Goal: Information Seeking & Learning: Check status

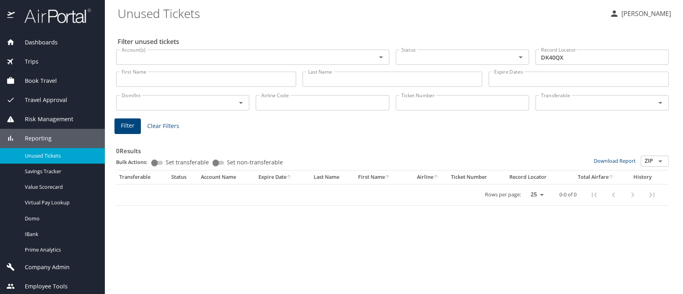
click at [550, 235] on div "Filter unused tickets Account(s) Account(s) Status Status Record Locator DK40QX…" at bounding box center [394, 160] width 553 height 269
click at [637, 242] on div "Filter unused tickets Account(s) Account(s) Status Status Record Locator DK40QX…" at bounding box center [394, 160] width 553 height 269
click at [623, 248] on div "Filter unused tickets Account(s) Account(s) Status Status Record Locator DK40QX…" at bounding box center [394, 160] width 553 height 269
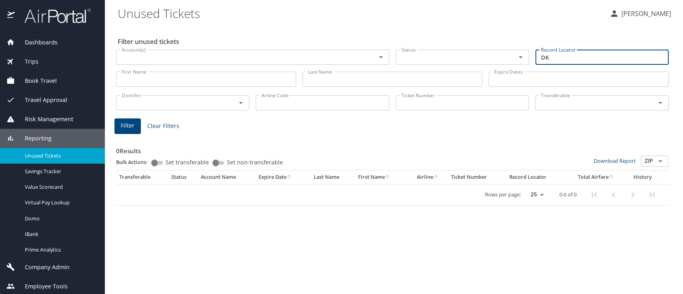
type input "D"
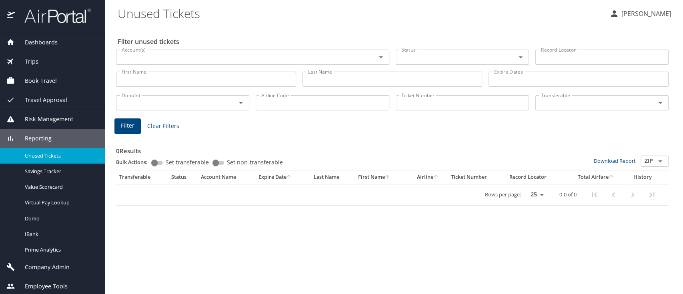
click at [636, 241] on div "Filter unused tickets Account(s) Account(s) Status Status Record Locator Record…" at bounding box center [394, 160] width 553 height 269
click at [314, 81] on input "Last Name" at bounding box center [393, 79] width 180 height 15
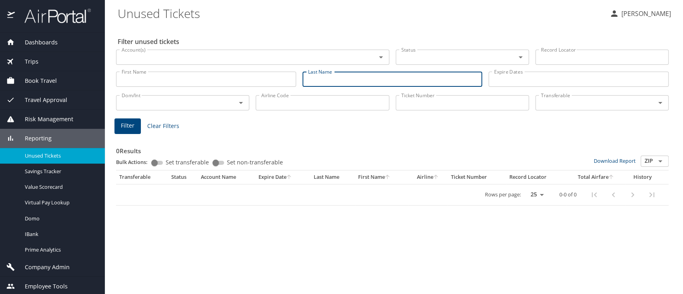
paste input "[PERSON_NAME]"
type input "[PERSON_NAME]"
click at [124, 127] on span "Filter" at bounding box center [128, 126] width 14 height 10
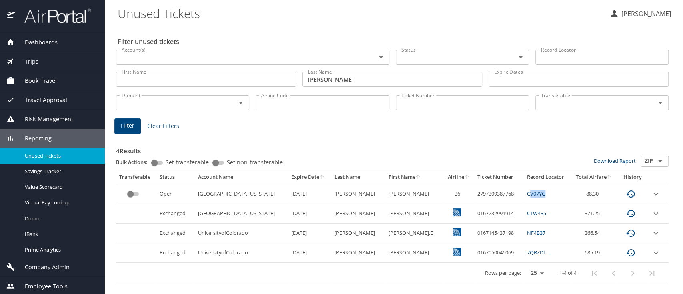
drag, startPoint x: 535, startPoint y: 195, endPoint x: 517, endPoint y: 197, distance: 18.1
click at [524, 197] on td "CV07YG" at bounding box center [547, 194] width 47 height 20
click at [527, 197] on link "CV07YG" at bounding box center [536, 193] width 18 height 7
click at [527, 192] on link "CV07YG" at bounding box center [536, 193] width 18 height 7
click at [527, 193] on link "CV07YG" at bounding box center [536, 193] width 18 height 7
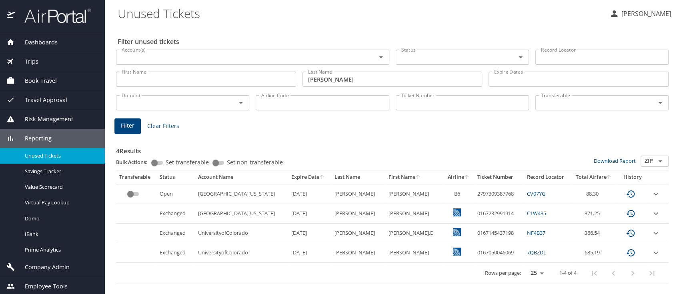
click at [314, 136] on div "4 Results Bulk Actions: Set transferable Set non-transferable Download Report Z…" at bounding box center [392, 210] width 553 height 149
click at [656, 197] on icon "expand row" at bounding box center [656, 194] width 10 height 10
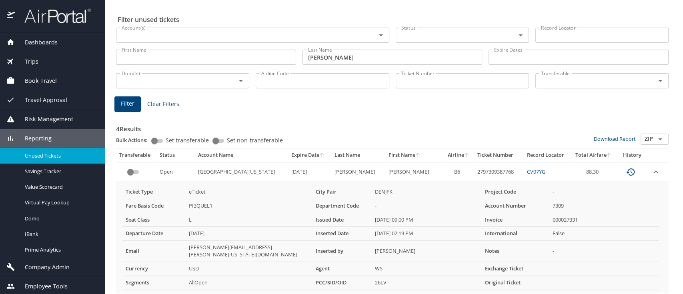
scroll to position [22, 0]
click at [425, 128] on h3 "4 Results" at bounding box center [392, 126] width 553 height 14
click at [379, 112] on div "4 Results Bulk Actions: Set transferable Set non-transferable Download Report Z…" at bounding box center [392, 241] width 559 height 269
click at [534, 115] on div "4 Results Bulk Actions: Set transferable Set non-transferable Download Report Z…" at bounding box center [392, 243] width 553 height 260
click at [492, 117] on div "4 Results Bulk Actions: Set transferable Set non-transferable Download Report Z…" at bounding box center [392, 243] width 553 height 260
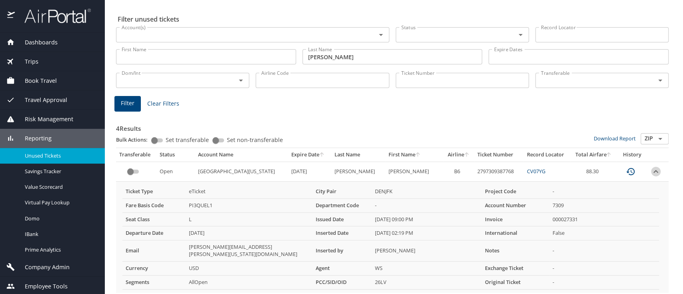
click at [651, 174] on icon "expand row" at bounding box center [656, 172] width 10 height 10
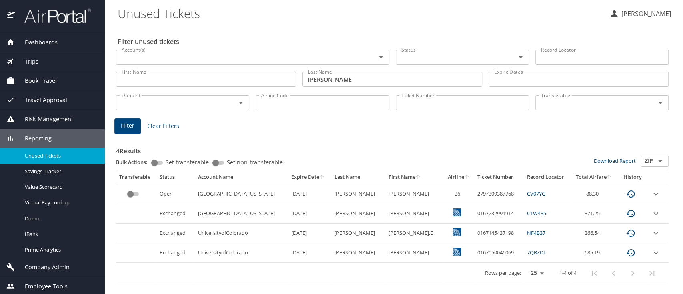
scroll to position [0, 0]
click at [131, 192] on input "custom pagination table" at bounding box center [130, 194] width 29 height 10
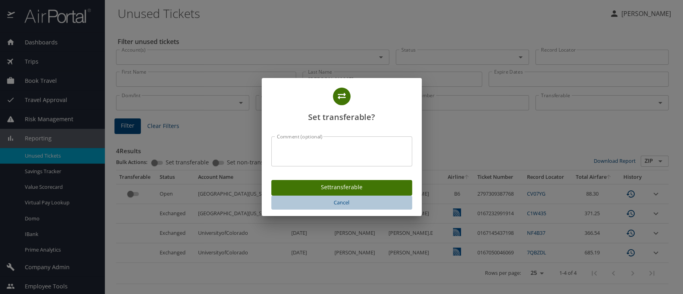
click at [345, 203] on span "Cancel" at bounding box center [342, 202] width 135 height 9
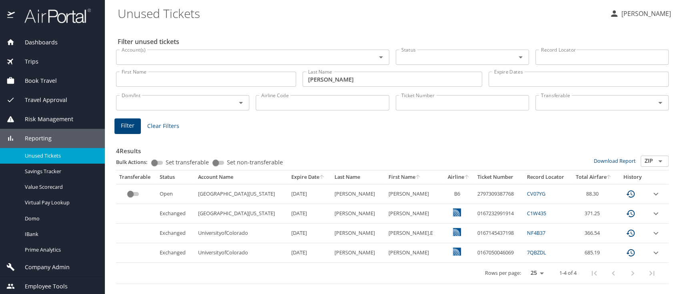
click at [326, 136] on div "4 Results Bulk Actions: Set transferable Set non-transferable Download Report Z…" at bounding box center [392, 210] width 553 height 149
click at [352, 78] on input "[PERSON_NAME]" at bounding box center [393, 79] width 180 height 15
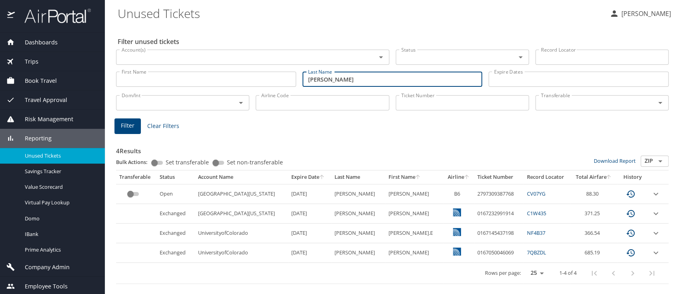
drag, startPoint x: 352, startPoint y: 78, endPoint x: 303, endPoint y: 81, distance: 49.0
click at [303, 81] on input "[PERSON_NAME]" at bounding box center [393, 79] width 180 height 15
paste input "[PERSON_NAME],"
click at [329, 80] on input "[PERSON_NAME]" at bounding box center [393, 79] width 180 height 15
type input "[PERSON_NAME]"
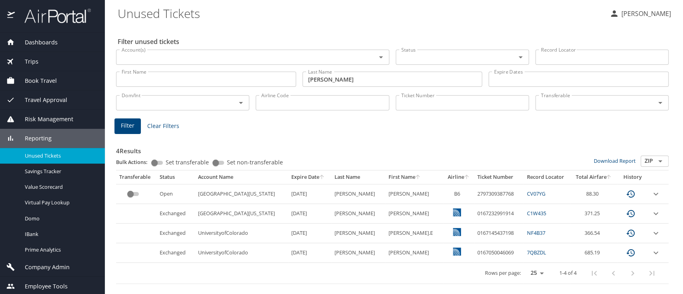
click at [571, 133] on div "4 Results Bulk Actions: Set transferable Set non-transferable Download Report Z…" at bounding box center [392, 208] width 559 height 158
click at [124, 125] on span "Filter" at bounding box center [128, 126] width 14 height 10
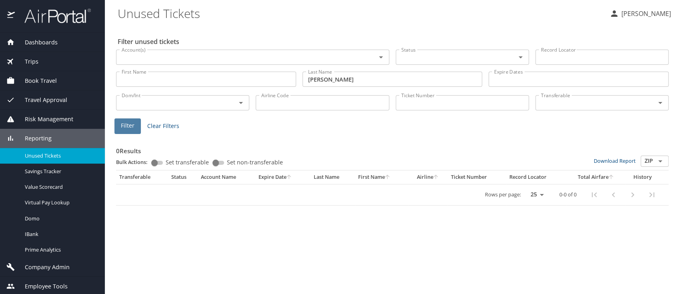
click at [127, 120] on button "Filter" at bounding box center [128, 127] width 26 height 16
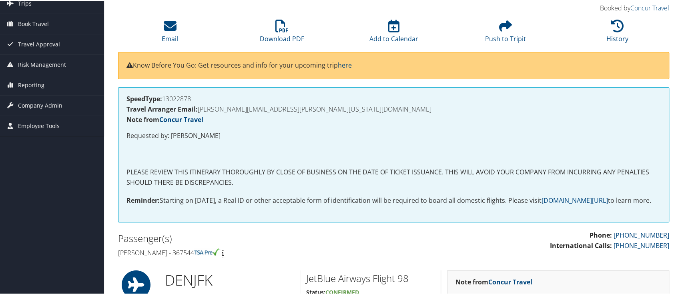
scroll to position [54, 0]
